Goal: Task Accomplishment & Management: Complete application form

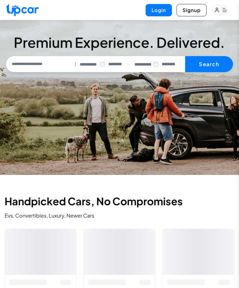
select select "********"
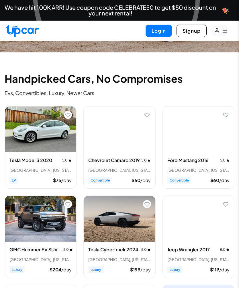
scroll to position [148, 0]
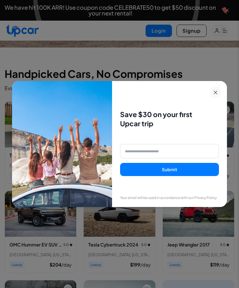
click at [219, 98] on button at bounding box center [215, 92] width 11 height 11
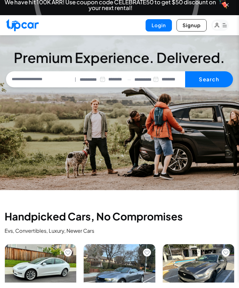
scroll to position [5, 0]
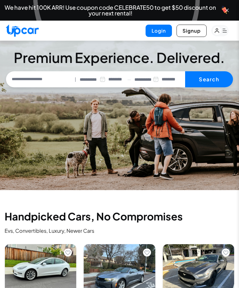
click at [226, 31] on icon "button" at bounding box center [225, 31] width 4 height 4
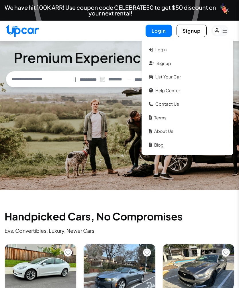
click at [177, 74] on link "List your car" at bounding box center [187, 77] width 83 height 12
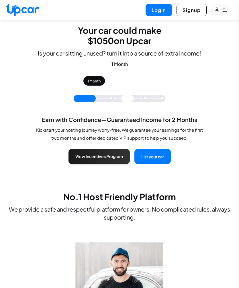
scroll to position [5, 0]
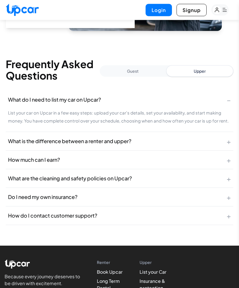
click at [225, 12] on rect "button" at bounding box center [219, 9] width 17 height 11
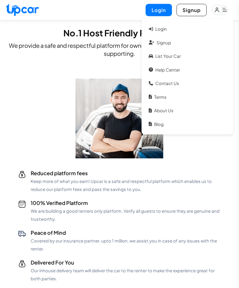
scroll to position [0, 0]
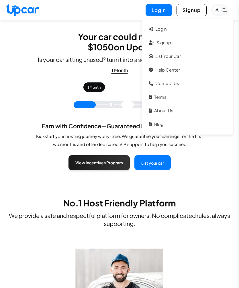
click at [23, 103] on div "1 Month Earn with Confidence—Guaranteed Income for 2 Months Kickstart your host…" at bounding box center [120, 136] width 228 height 69
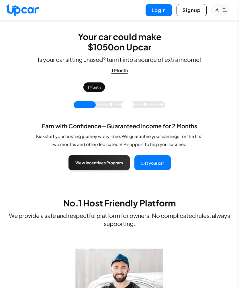
click at [155, 163] on button "List your car" at bounding box center [152, 162] width 36 height 15
select select "********"
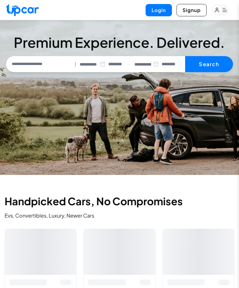
scroll to position [5, 0]
